Goal: Task Accomplishment & Management: Use online tool/utility

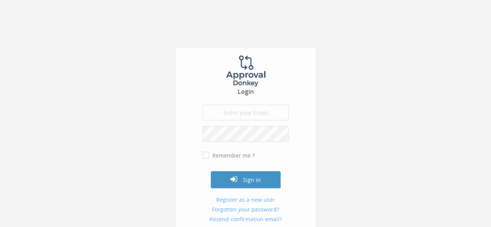
type input "[EMAIL_ADDRESS][DOMAIN_NAME]"
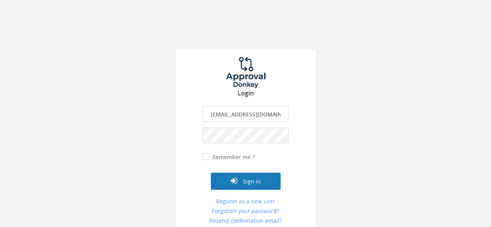
click at [253, 173] on button "Sign in" at bounding box center [246, 181] width 70 height 17
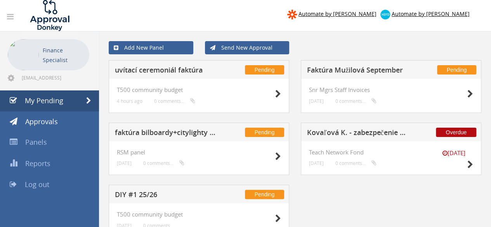
click at [162, 72] on h5 "uvítací ceremoniál faktúra" at bounding box center [165, 71] width 101 height 10
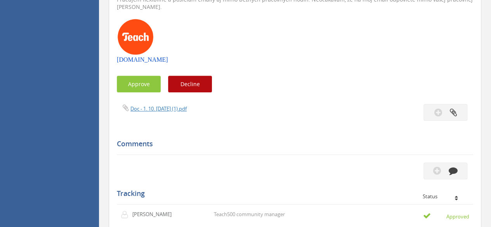
scroll to position [233, 0]
